Goal: Task Accomplishment & Management: Complete application form

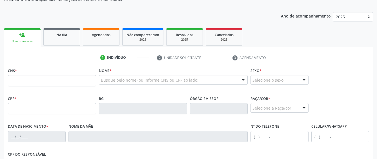
scroll to position [85, 0]
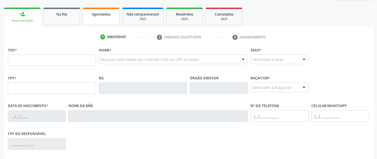
click at [98, 20] on link "Agendados" at bounding box center [101, 16] width 37 height 17
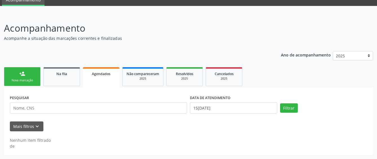
scroll to position [19, 0]
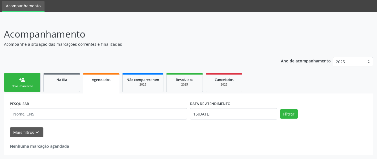
click at [30, 83] on link "person_add Nova marcação" at bounding box center [22, 82] width 37 height 19
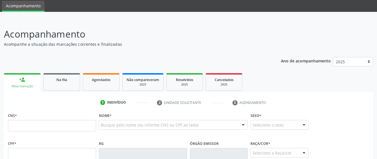
scroll to position [76, 0]
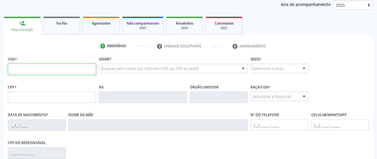
click at [45, 69] on input "text" at bounding box center [52, 68] width 88 height 11
click at [25, 71] on input "text" at bounding box center [52, 68] width 88 height 11
paste input "708 7041 4039 8993"
type input "708 7041 4039 8993"
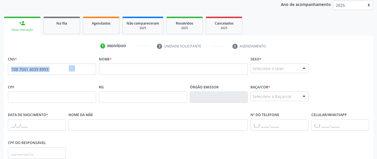
drag, startPoint x: 76, startPoint y: 66, endPoint x: -9, endPoint y: 74, distance: 85.8
click at [0, 74] on html "Central de Marcação notifications [PERSON_NAME] Recepcionista da UBS  Configur…" at bounding box center [188, 3] width 377 height 159
click at [62, 83] on div "CPF" at bounding box center [52, 93] width 88 height 20
drag, startPoint x: 54, startPoint y: 69, endPoint x: 2, endPoint y: 74, distance: 52.4
click at [5, 76] on div "CNS * 708 7041 4039 8993 none Nome * Sexo * Selecione o sexo Masculino Feminino…" at bounding box center [188, 144] width 369 height 179
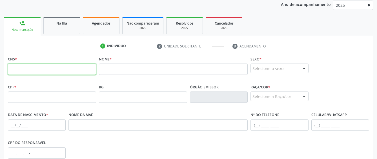
paste input "703 0078 2406 2677"
type input "703 0078 2406 2677"
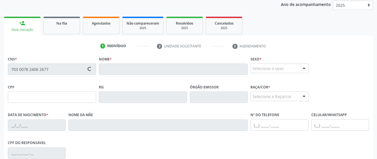
type input "177.894.514-72"
type input "[DATE]"
type input "[PERSON_NAME] da Conceicao"
type input "[PHONE_NUMBER]"
type input "B12"
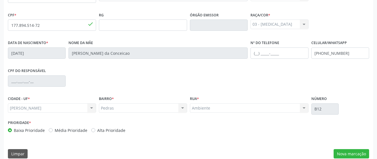
scroll to position [155, 0]
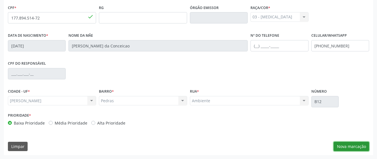
click at [345, 147] on button "Nova marcação" at bounding box center [352, 147] width 36 height 10
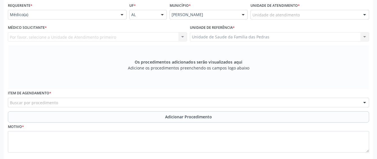
scroll to position [70, 0]
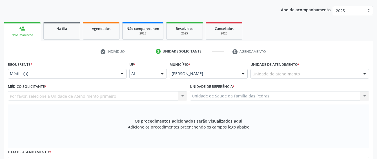
click at [121, 76] on div at bounding box center [122, 74] width 8 height 10
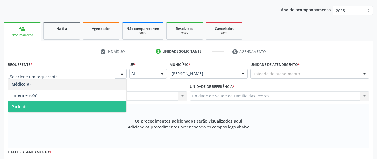
click at [97, 103] on span "Paciente" at bounding box center [67, 106] width 118 height 11
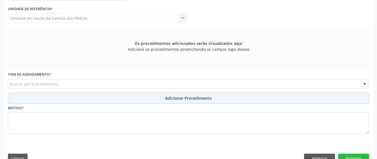
scroll to position [155, 0]
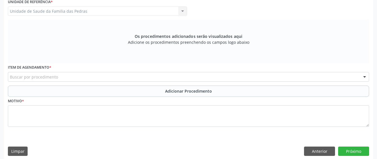
click at [103, 78] on div "Buscar por procedimento" at bounding box center [188, 77] width 361 height 10
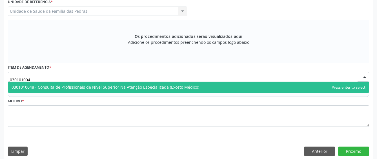
type input "0301010048"
click at [113, 89] on span "0301010048 - Consulta de Profissionais de Nivel Superior Na Atenção Especializa…" at bounding box center [106, 86] width 188 height 5
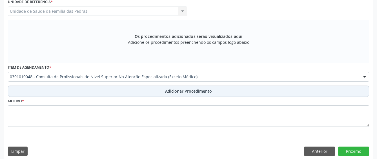
click at [96, 93] on button "Adicionar Procedimento" at bounding box center [188, 90] width 361 height 11
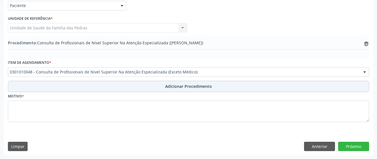
scroll to position [138, 0]
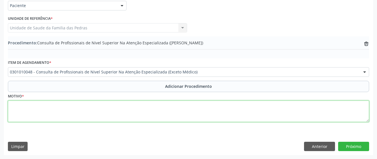
click at [75, 109] on textarea at bounding box center [188, 110] width 361 height 21
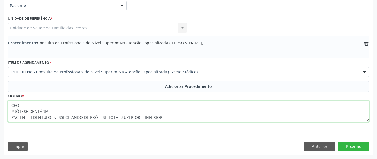
drag, startPoint x: 50, startPoint y: 117, endPoint x: 30, endPoint y: 115, distance: 20.4
click at [30, 115] on textarea "CEO PRÓTESE DENTÁRIA PACIENTE EDÊNTULO, NESSECITANDO DE PRÓTESE TOTAL SUPERIOR …" at bounding box center [188, 110] width 361 height 21
click at [33, 118] on textarea "CEO PRÓTESE DENTÁRIA PACIENTE EDÊNTULO, NESSECITANDO DE PRÓTESE TOTAL SUPERIOR …" at bounding box center [188, 110] width 361 height 21
drag, startPoint x: 30, startPoint y: 118, endPoint x: 50, endPoint y: 119, distance: 19.8
click at [50, 119] on textarea "CEO PRÓTESE DENTÁRIA PACIENTE EDÊNTULO, NESSECITANDO DE PRÓTESE TOTAL SUPERIOR …" at bounding box center [188, 110] width 361 height 21
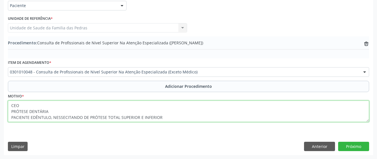
type textarea "CEO PRÓTESE DENTÁRIA PACIENTE EDÊNTULO, NESSECITANDO DE PRÓTESE TOTAL SUPERIOR …"
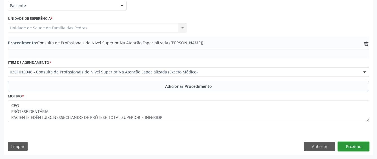
click at [363, 144] on button "Próximo" at bounding box center [353, 147] width 31 height 10
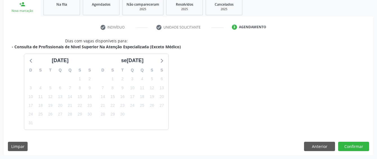
scroll to position [111, 0]
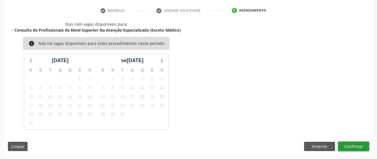
click at [363, 144] on button "Confirmar" at bounding box center [353, 147] width 31 height 10
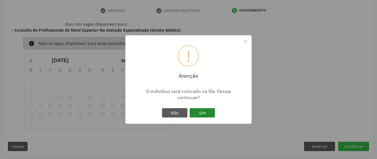
click at [207, 114] on button "Sim" at bounding box center [202, 113] width 25 height 10
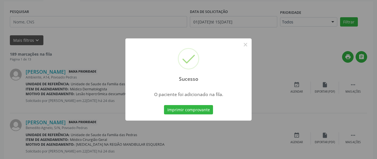
scroll to position [37, 0]
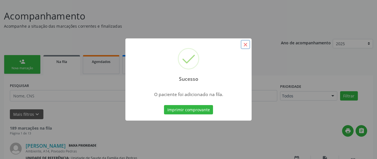
click at [245, 44] on button "×" at bounding box center [246, 45] width 10 height 10
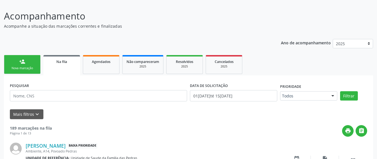
click at [17, 67] on div "Nova marcação" at bounding box center [22, 68] width 28 height 4
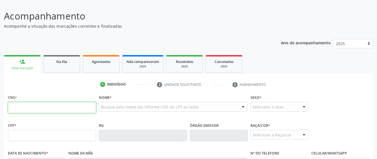
click at [28, 103] on input "text" at bounding box center [52, 107] width 88 height 11
type input "183 5758 5418"
drag, startPoint x: 42, startPoint y: 108, endPoint x: 5, endPoint y: 107, distance: 36.9
click at [59, 110] on input "text" at bounding box center [52, 107] width 88 height 11
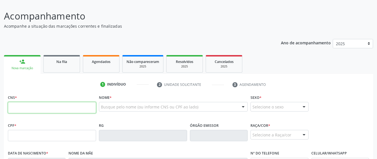
paste input "700 4029 4865 5847"
type input "700 4029 4865 5847"
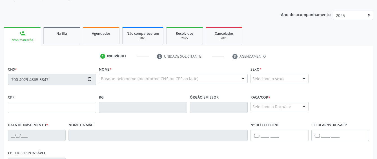
type input "183.575.854-18"
type input "[DATE]"
type input "[PERSON_NAME]"
type input "[PHONE_NUMBER]"
type input "S/N"
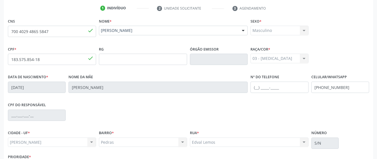
scroll to position [155, 0]
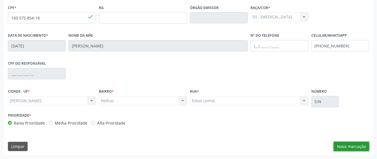
click at [346, 146] on button "Nova marcação" at bounding box center [352, 147] width 36 height 10
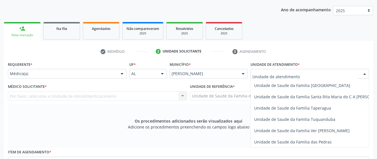
scroll to position [395, 0]
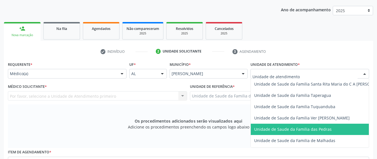
click at [271, 130] on span "Unidade de Saude da Familia das Pedras" at bounding box center [293, 128] width 78 height 5
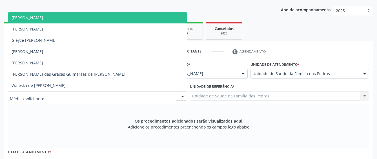
click at [175, 97] on div at bounding box center [97, 96] width 179 height 10
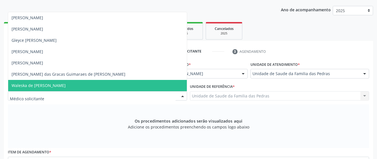
click at [134, 94] on input "text" at bounding box center [93, 98] width 166 height 11
click at [135, 85] on span "Waleska de [PERSON_NAME]" at bounding box center [97, 85] width 179 height 11
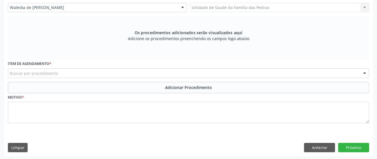
scroll to position [160, 0]
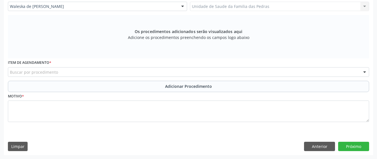
click at [144, 69] on div "Buscar por procedimento" at bounding box center [188, 72] width 361 height 10
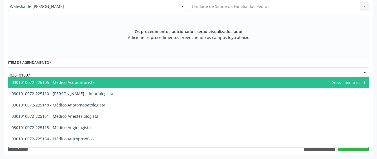
type input "0301010072"
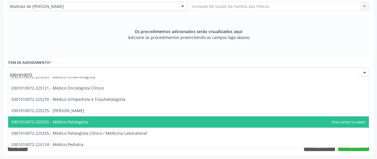
scroll to position [507, 0]
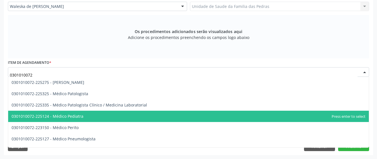
click at [115, 118] on span "0301010072-225124 - Médico Pediatra" at bounding box center [188, 116] width 361 height 11
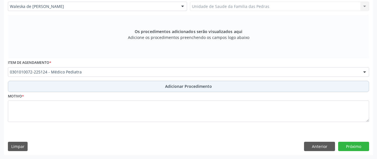
click at [118, 87] on button "Adicionar Procedimento" at bounding box center [188, 86] width 361 height 11
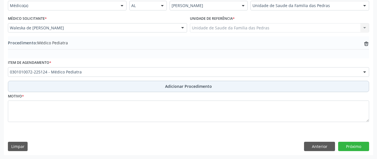
scroll to position [138, 0]
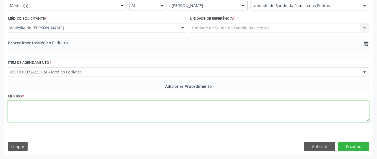
click at [113, 110] on textarea at bounding box center [188, 110] width 361 height 21
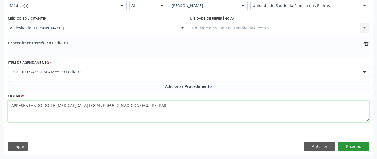
type textarea "APRESENTANDO DOR E [MEDICAL_DATA] LOCAL, PREUCIO NÃO CONSEGUI RETRAIR"
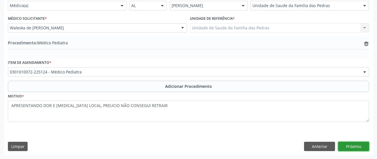
click at [354, 149] on button "Próximo" at bounding box center [353, 147] width 31 height 10
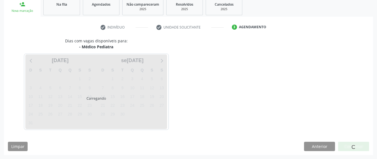
scroll to position [111, 0]
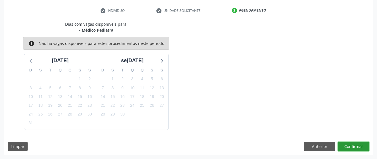
click at [352, 145] on button "Confirmar" at bounding box center [353, 147] width 31 height 10
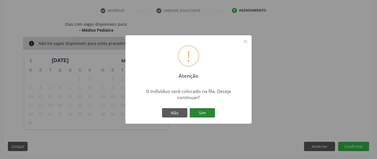
click at [202, 113] on button "Sim" at bounding box center [202, 113] width 25 height 10
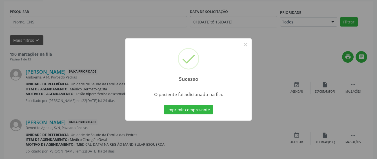
scroll to position [37, 0]
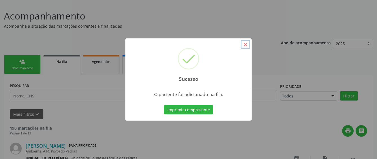
click at [244, 44] on button "×" at bounding box center [246, 45] width 10 height 10
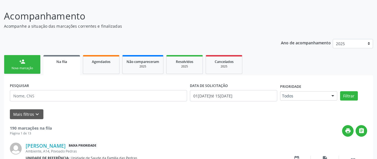
click at [36, 63] on link "person_add Nova marcação" at bounding box center [22, 64] width 37 height 19
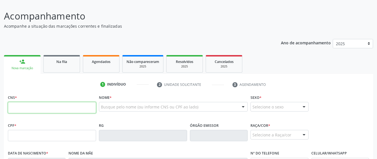
click at [33, 108] on input "text" at bounding box center [52, 107] width 88 height 11
type input "708 7051 6875 3195"
type input "28[DATE]"
type input "[PERSON_NAME]"
type input "[PHONE_NUMBER]"
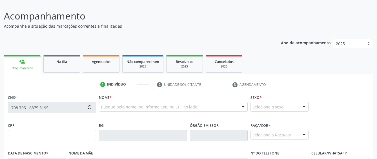
type input "S/N"
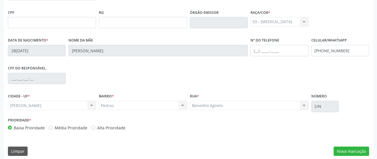
scroll to position [155, 0]
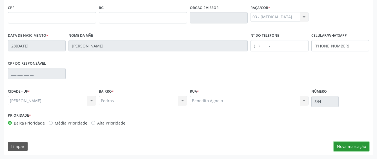
click at [357, 146] on button "Nova marcação" at bounding box center [352, 147] width 36 height 10
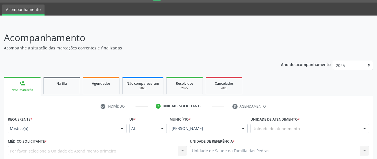
scroll to position [14, 0]
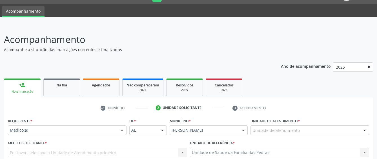
click at [123, 130] on div at bounding box center [122, 130] width 8 height 10
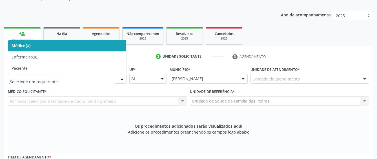
scroll to position [70, 0]
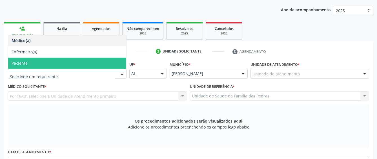
click at [96, 66] on span "Paciente" at bounding box center [67, 63] width 118 height 11
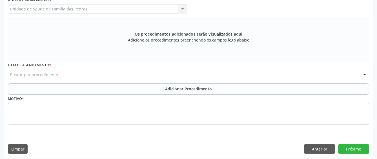
scroll to position [160, 0]
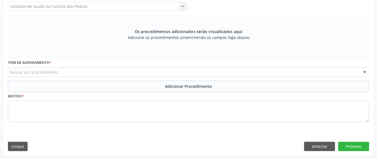
click at [118, 76] on div "Buscar por procedimento" at bounding box center [188, 72] width 361 height 10
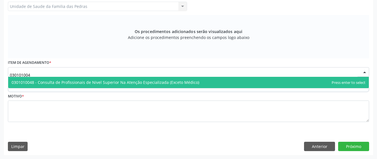
type input "0301010048"
click at [212, 81] on span "0301010048 - Consulta de Profissionais de Nivel Superior Na Atenção Especializa…" at bounding box center [188, 82] width 361 height 11
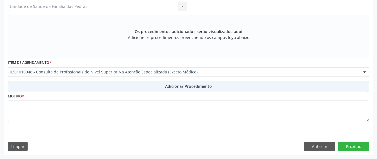
click at [198, 84] on span "Adicionar Procedimento" at bounding box center [188, 86] width 47 height 6
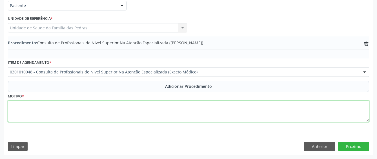
click at [194, 118] on textarea at bounding box center [188, 110] width 361 height 21
click at [189, 107] on textarea "CEO RARIOLOGIA SOLICITO RADIOGRAFIA" at bounding box center [188, 110] width 361 height 21
drag, startPoint x: 20, startPoint y: 106, endPoint x: 100, endPoint y: 106, distance: 79.8
click at [100, 106] on textarea "CEO DO DENTE 12, VERIFICAR SE FOI REALIZADO RARIOLOGIA SOLICITO RADIOGRAFIA" at bounding box center [188, 110] width 361 height 21
click at [59, 117] on textarea "CEO RARIOLOGIA SOLICITO RADIOGRAFIA" at bounding box center [188, 110] width 361 height 21
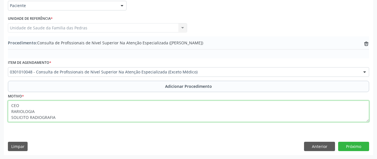
paste textarea "DO DENTE 12, VERIFICAR SE FOI REALIZADO"
click at [54, 116] on textarea "CEO RARIOLOGIA SOLICITO RADIOGRAFIADO DENTE 12, VERIFICAR SE FOI REALIZADO" at bounding box center [188, 110] width 361 height 21
click at [138, 118] on textarea "CEO RARIOLOGIA SOLICITO RADIOGRAFIA DO DENTE 12, VERIFICAR SE FOI REALIZADO" at bounding box center [188, 110] width 361 height 21
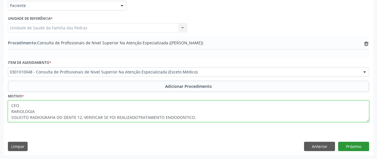
type textarea "CEO RARIOLOGIA SOLICITO RADIOGRAFIA DO DENTE 12, VERIFICAR SE FOI REALIZADOTRAT…"
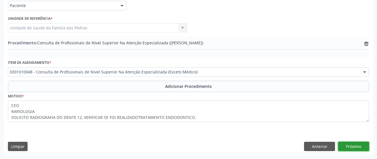
click at [350, 145] on button "Próximo" at bounding box center [353, 147] width 31 height 10
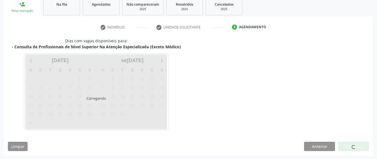
scroll to position [111, 0]
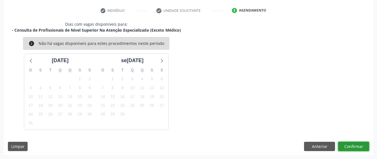
click at [345, 145] on button "Confirmar" at bounding box center [353, 147] width 31 height 10
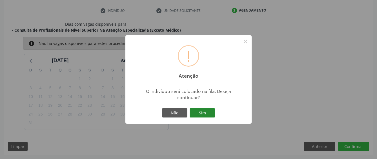
click at [205, 116] on button "Sim" at bounding box center [202, 113] width 25 height 10
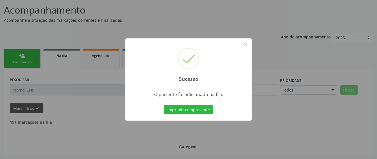
scroll to position [37, 0]
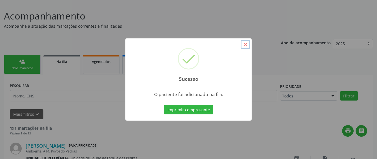
click at [245, 46] on button "×" at bounding box center [246, 45] width 10 height 10
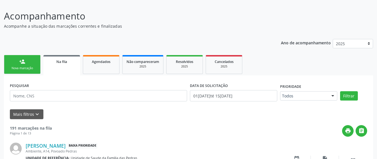
click at [31, 65] on link "person_add Nova marcação" at bounding box center [22, 64] width 37 height 19
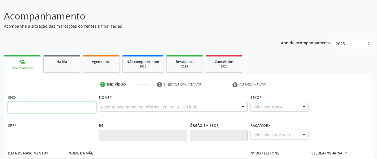
click at [39, 108] on input "text" at bounding box center [52, 107] width 88 height 11
type input "705 0054 4381 5054"
type input "107.503.694-18"
type input "[DATE]"
type input "[PERSON_NAME][DATE]"
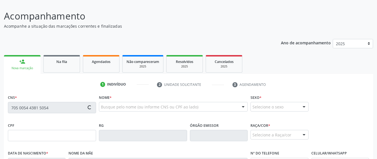
type input "[PHONE_NUMBER]"
type input "78"
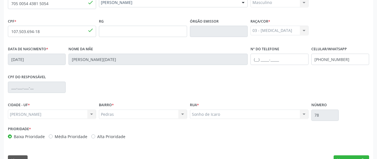
scroll to position [155, 0]
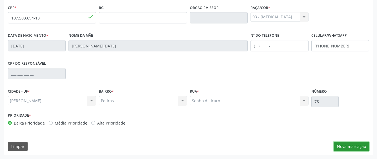
click at [342, 147] on button "Nova marcação" at bounding box center [352, 147] width 36 height 10
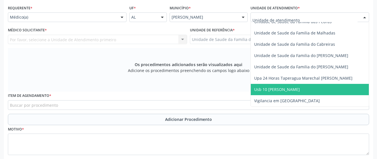
scroll to position [394, 0]
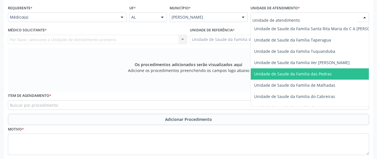
click at [280, 76] on span "Unidade de Saude da Familia das Pedras" at bounding box center [293, 73] width 78 height 5
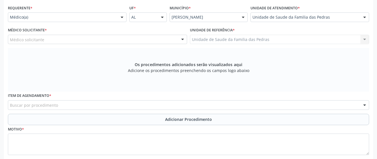
click at [93, 40] on div "Médico solicitante" at bounding box center [97, 40] width 179 height 10
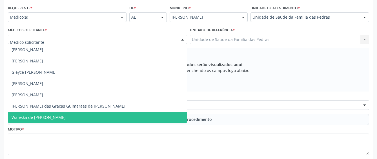
click at [61, 118] on span "Waleska de [PERSON_NAME]" at bounding box center [97, 117] width 179 height 11
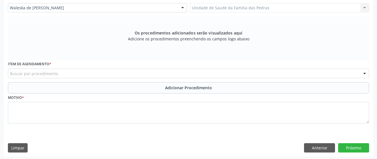
scroll to position [160, 0]
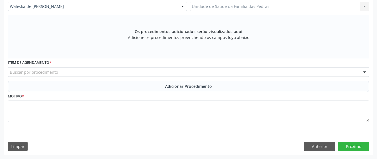
click at [120, 71] on div "Buscar por procedimento" at bounding box center [188, 72] width 361 height 10
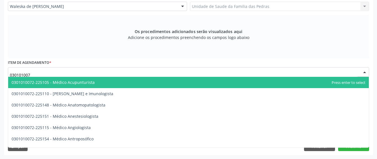
type input "0301010072"
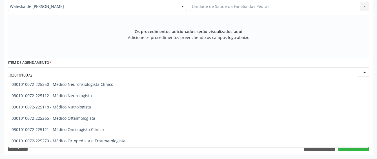
scroll to position [451, 0]
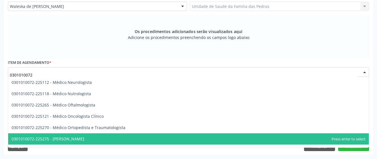
click at [124, 141] on span "0301010072-225275 - [PERSON_NAME]" at bounding box center [188, 138] width 361 height 11
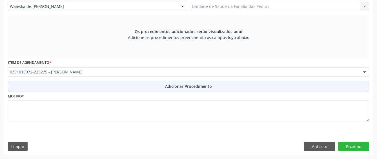
click at [133, 88] on button "Adicionar Procedimento" at bounding box center [188, 86] width 361 height 11
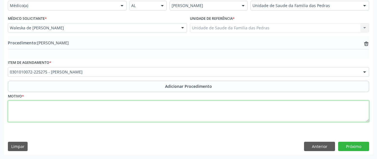
click at [118, 109] on textarea at bounding box center [188, 110] width 361 height 21
click at [11, 104] on textarea "REFERE PERDA DA AUDIÇÃO ESQUERDA." at bounding box center [188, 110] width 361 height 21
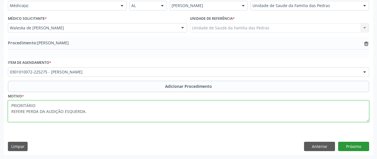
type textarea "PRIORITÁRIO REFERE PERDA DA AUDIÇÃO ESQUERDA."
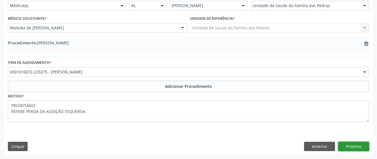
click at [357, 144] on button "Próximo" at bounding box center [353, 147] width 31 height 10
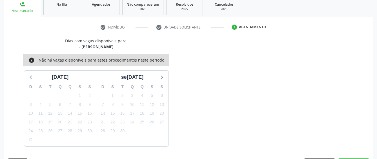
scroll to position [111, 0]
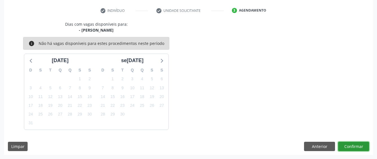
click at [347, 147] on button "Confirmar" at bounding box center [353, 147] width 31 height 10
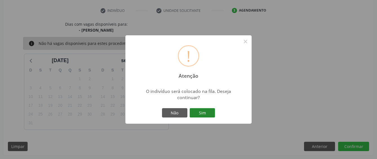
click at [197, 110] on button "Sim" at bounding box center [202, 113] width 25 height 10
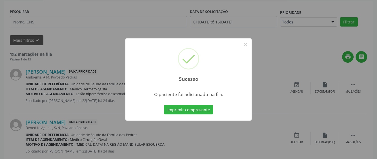
scroll to position [37, 0]
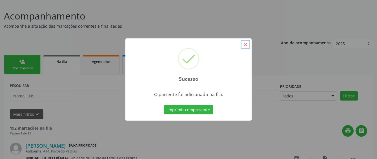
click at [245, 47] on button "×" at bounding box center [246, 45] width 10 height 10
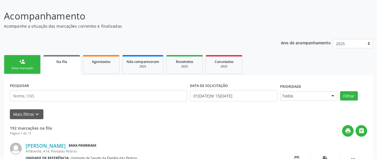
click at [19, 62] on div "person_add" at bounding box center [22, 61] width 6 height 6
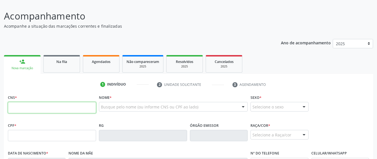
click at [19, 107] on input "text" at bounding box center [52, 107] width 88 height 11
type input "705 0054 4381 5054"
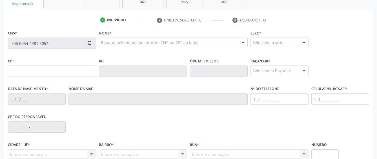
type input "107.503.694-18"
type input "[DATE]"
type input "[PERSON_NAME][DATE]"
type input "[PHONE_NUMBER]"
type input "78"
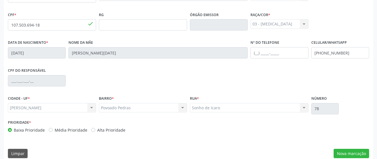
scroll to position [155, 0]
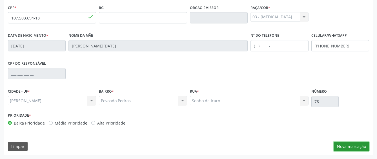
click at [340, 148] on button "Nova marcação" at bounding box center [352, 147] width 36 height 10
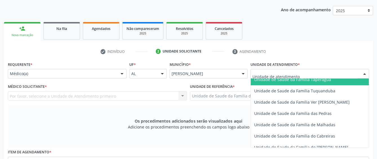
scroll to position [423, 0]
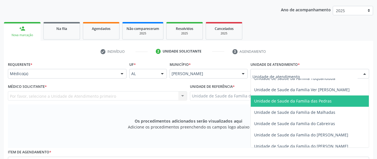
click at [278, 100] on span "Unidade de Saude da Familia das Pedras" at bounding box center [293, 100] width 78 height 5
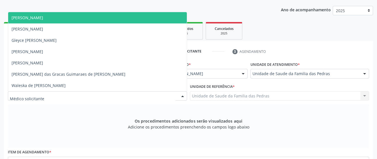
click at [162, 92] on div at bounding box center [97, 96] width 179 height 10
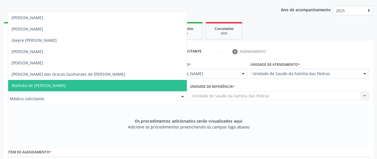
click at [124, 89] on span "Waleska de [PERSON_NAME]" at bounding box center [97, 85] width 179 height 11
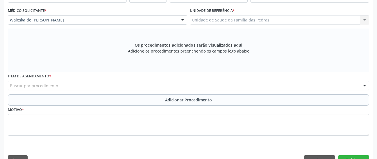
scroll to position [155, 0]
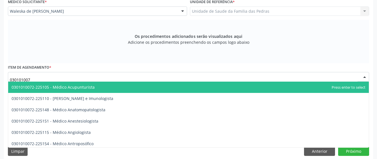
type input "0301010072"
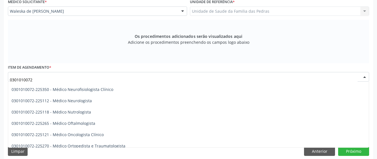
scroll to position [451, 0]
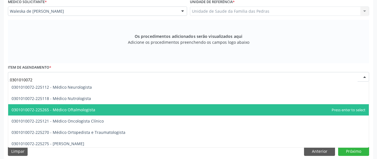
click at [72, 111] on span "0301010072-225265 - Médico Oftalmologista" at bounding box center [54, 109] width 84 height 5
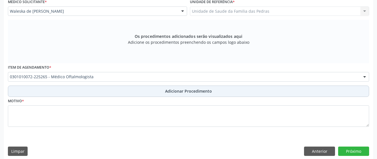
click at [64, 92] on button "Adicionar Procedimento" at bounding box center [188, 90] width 361 height 11
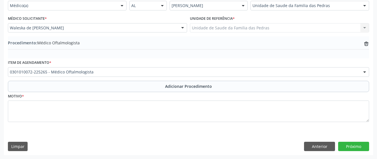
scroll to position [138, 0]
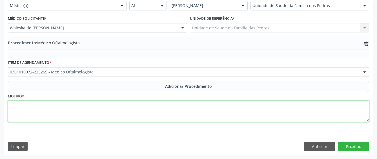
click at [70, 108] on textarea at bounding box center [188, 110] width 361 height 21
type textarea "REFERE VISÃO TURVA"
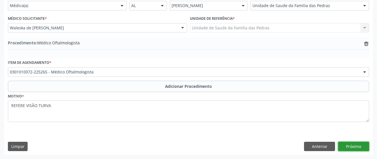
click at [341, 147] on button "Próximo" at bounding box center [353, 147] width 31 height 10
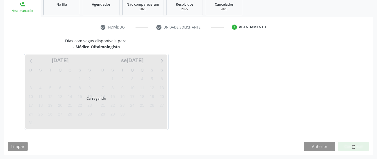
scroll to position [111, 0]
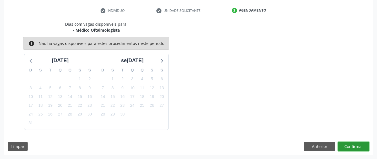
click at [344, 146] on button "Confirmar" at bounding box center [353, 147] width 31 height 10
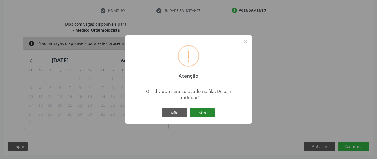
click at [205, 111] on button "Sim" at bounding box center [202, 113] width 25 height 10
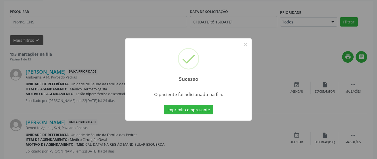
scroll to position [37, 0]
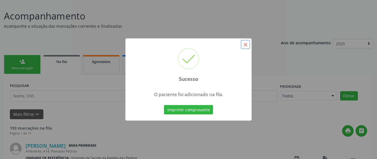
click at [244, 46] on button "×" at bounding box center [246, 45] width 10 height 10
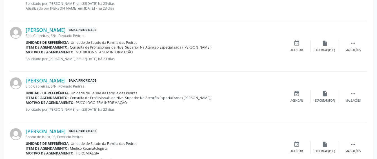
scroll to position [803, 0]
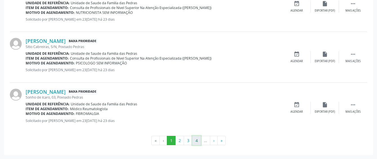
click at [198, 139] on button "4" at bounding box center [196, 141] width 9 height 10
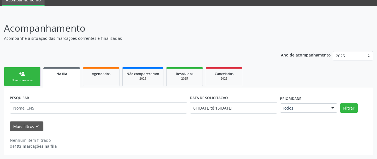
scroll to position [25, 0]
click at [69, 81] on link "Na fila" at bounding box center [61, 77] width 37 height 20
click at [56, 76] on span "Na fila" at bounding box center [61, 73] width 11 height 5
click at [99, 75] on span "Agendados" at bounding box center [101, 73] width 19 height 5
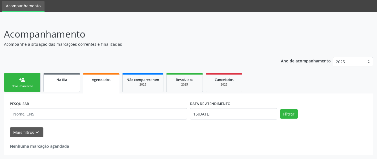
click at [68, 76] on link "Na fila" at bounding box center [61, 82] width 37 height 19
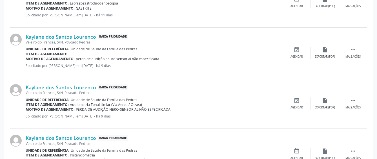
scroll to position [798, 0]
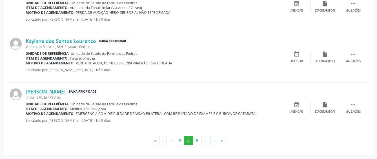
click at [205, 140] on li "…" at bounding box center [206, 141] width 9 height 10
click at [198, 140] on button "5" at bounding box center [197, 141] width 9 height 10
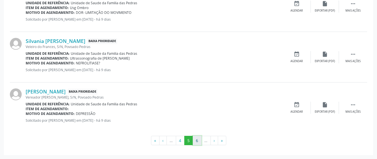
click at [199, 139] on button "6" at bounding box center [197, 141] width 9 height 10
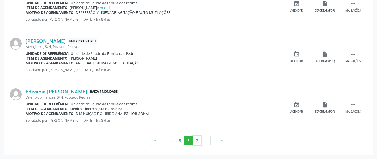
click at [199, 139] on button "7" at bounding box center [197, 141] width 9 height 10
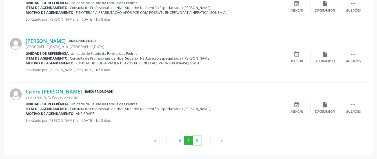
click at [199, 139] on button "8" at bounding box center [197, 141] width 9 height 10
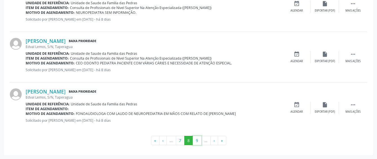
click at [199, 139] on button "9" at bounding box center [197, 141] width 9 height 10
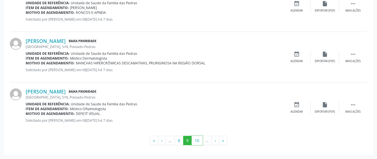
click at [199, 139] on button "10" at bounding box center [197, 141] width 11 height 10
click at [199, 139] on button "11" at bounding box center [198, 141] width 11 height 10
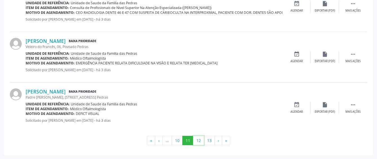
click at [199, 139] on button "12" at bounding box center [198, 141] width 11 height 10
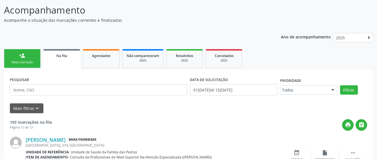
scroll to position [803, 0]
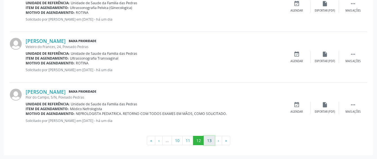
click at [209, 144] on button "13" at bounding box center [209, 141] width 11 height 10
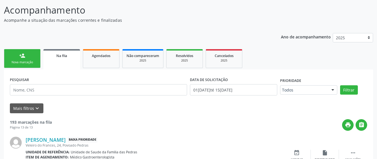
scroll to position [697, 0]
